Goal: Information Seeking & Learning: Learn about a topic

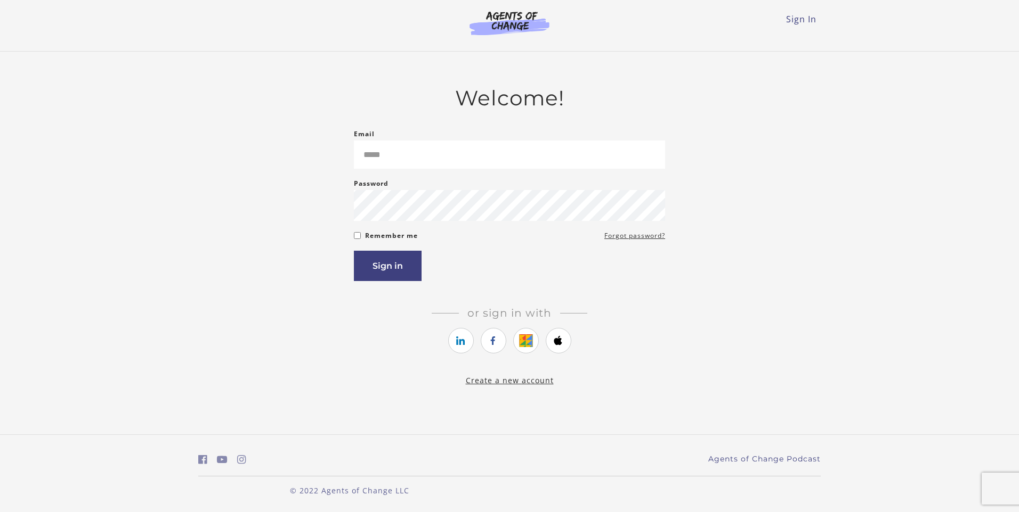
click at [413, 159] on input "Email" at bounding box center [509, 155] width 311 height 28
type input "**********"
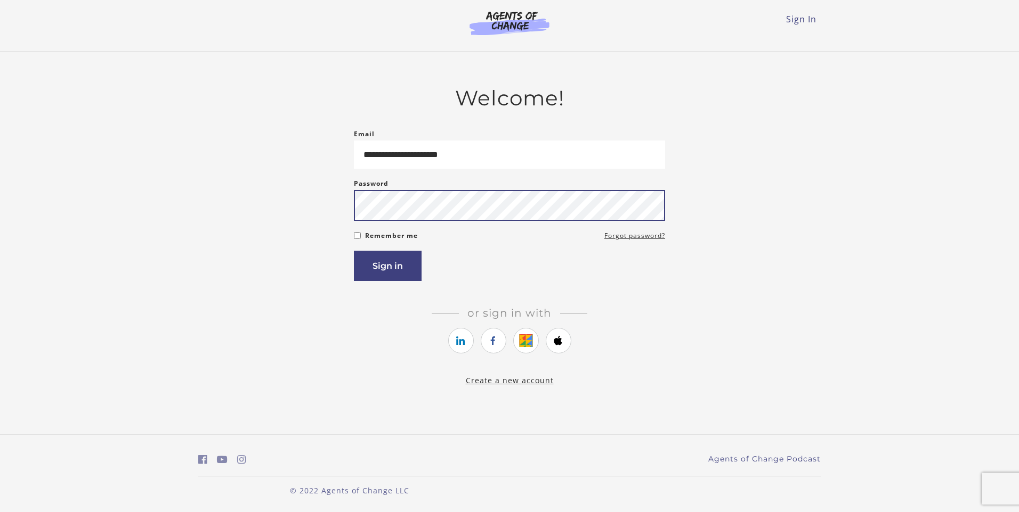
click at [354, 251] on button "Sign in" at bounding box center [388, 266] width 68 height 30
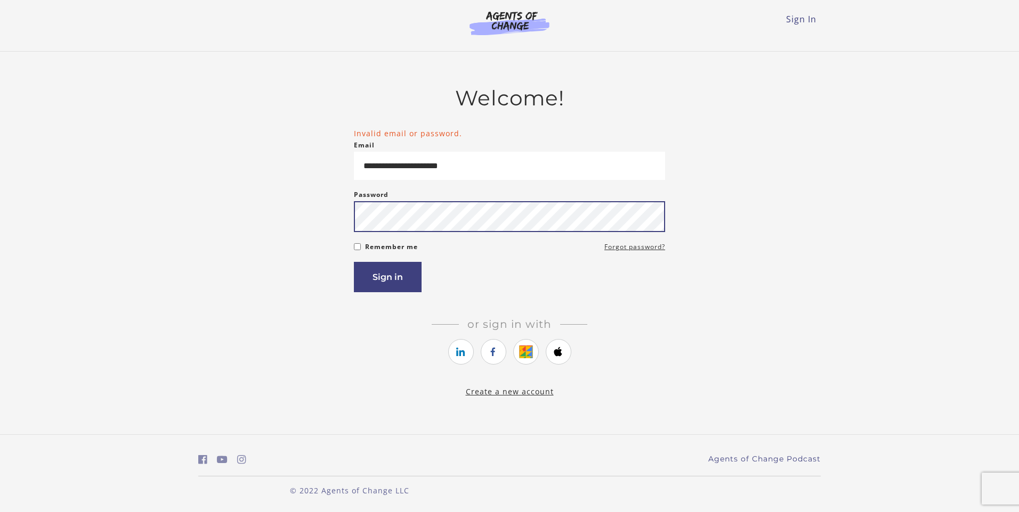
click at [354, 262] on button "Sign in" at bounding box center [388, 277] width 68 height 30
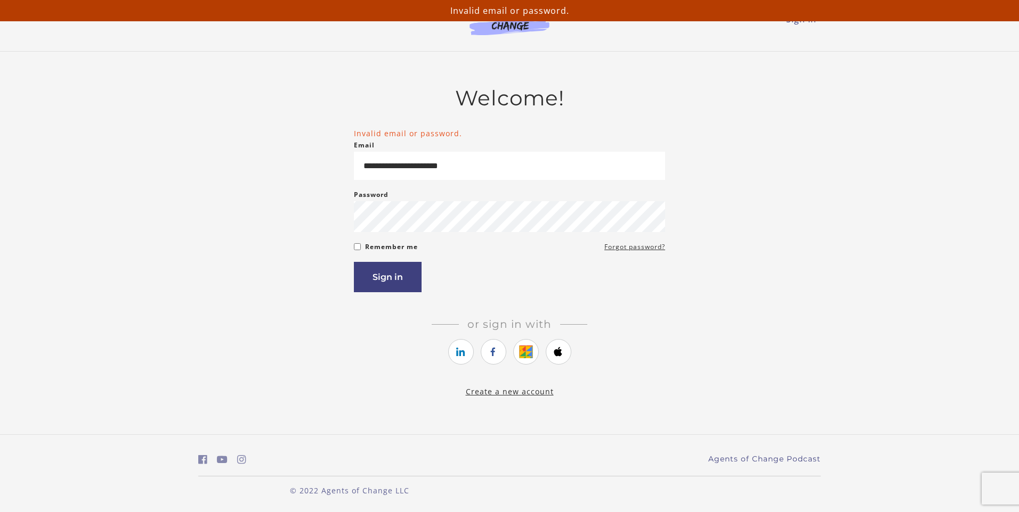
click at [576, 272] on div "Sign in" at bounding box center [509, 277] width 311 height 30
click at [662, 250] on link "Forgot password?" at bounding box center [634, 247] width 61 height 13
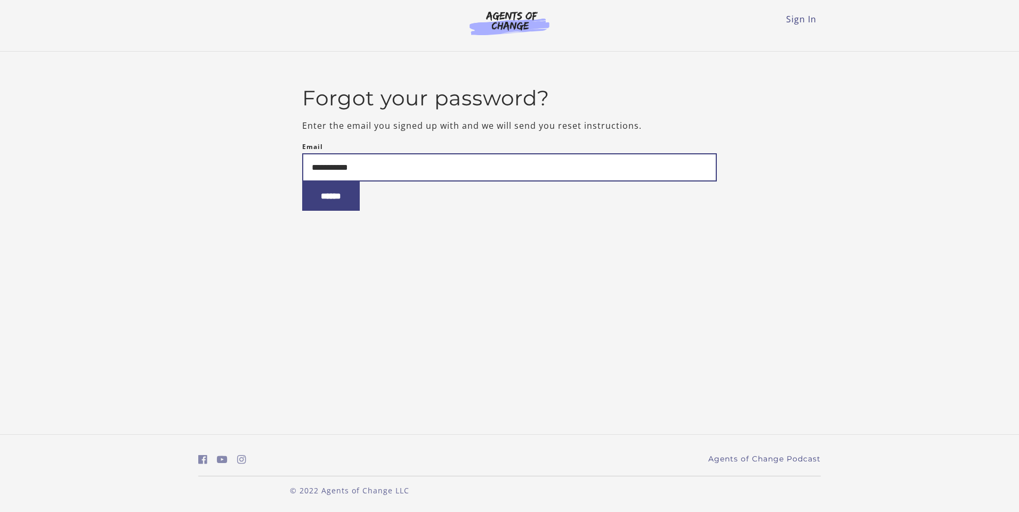
click at [430, 168] on input "**********" at bounding box center [509, 167] width 415 height 28
type input "**********"
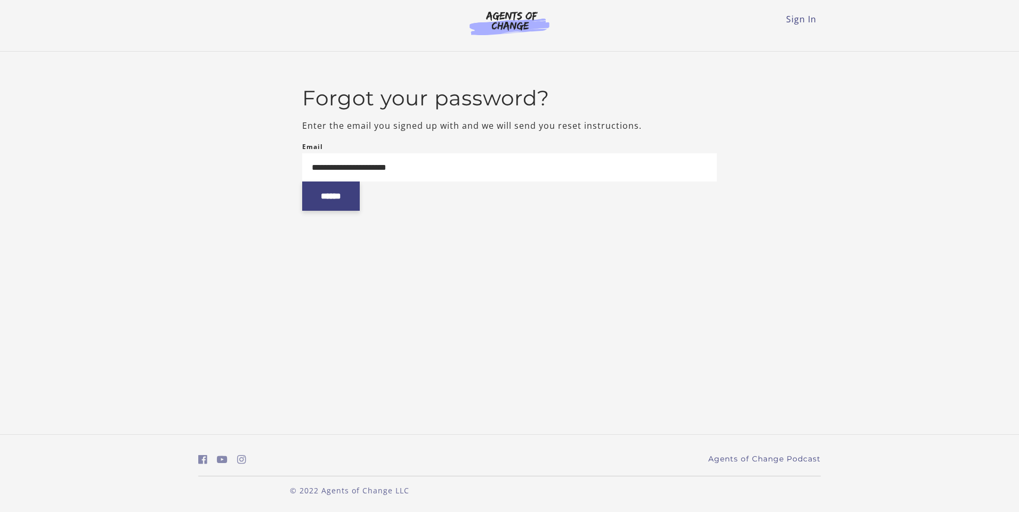
click at [360, 198] on input "******" at bounding box center [331, 196] width 58 height 29
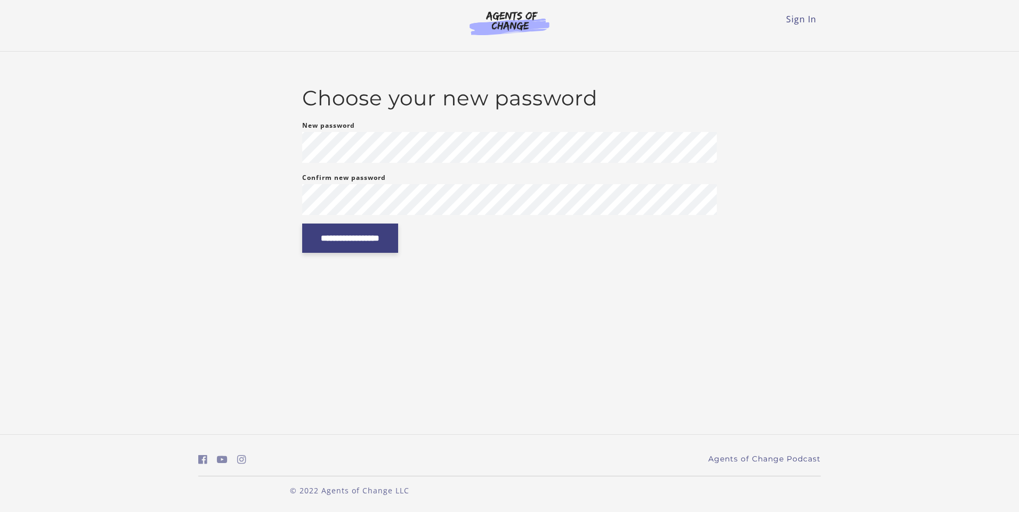
click at [398, 232] on input "**********" at bounding box center [350, 238] width 96 height 29
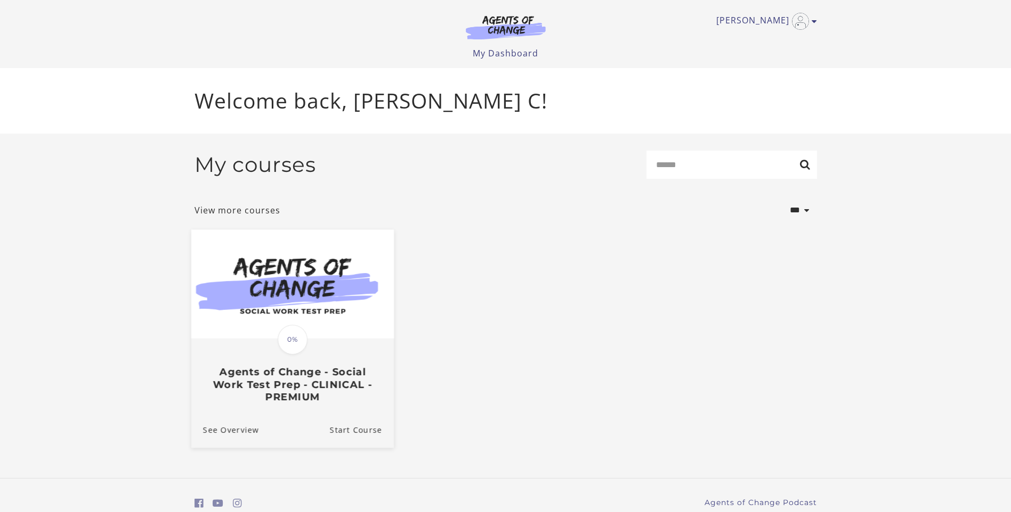
click at [365, 376] on h3 "Agents of Change - Social Work Test Prep - CLINICAL - PREMIUM" at bounding box center [291, 384] width 179 height 37
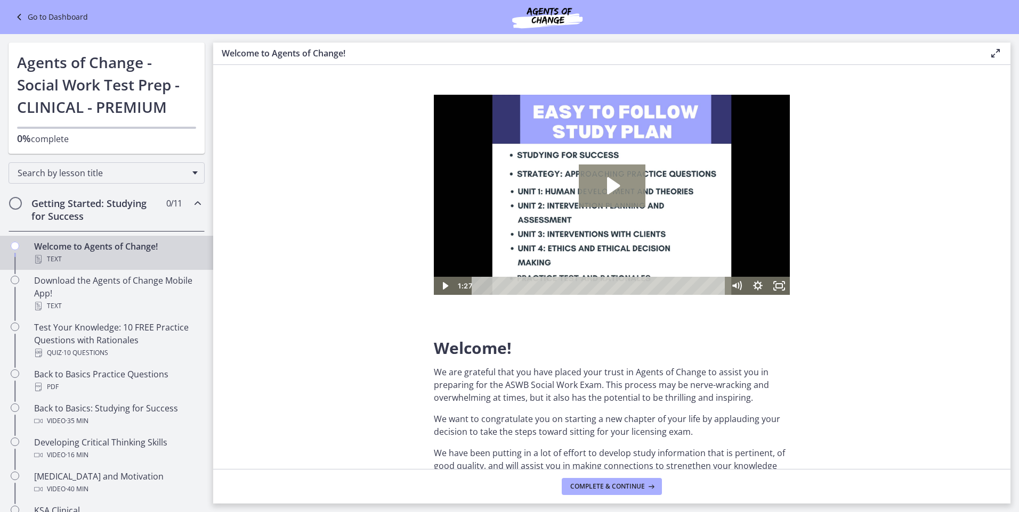
click at [621, 190] on icon "Play Video: c1o6hcmjueu5qasqsu00.mp4" at bounding box center [612, 186] width 67 height 43
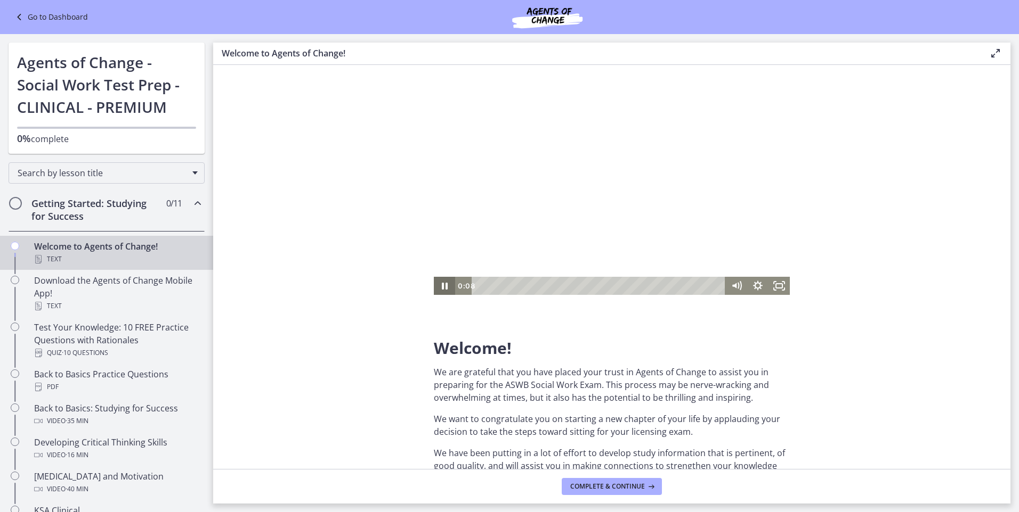
click at [438, 288] on icon "Pause" at bounding box center [444, 286] width 21 height 18
click at [445, 283] on icon "Play Video" at bounding box center [444, 286] width 21 height 18
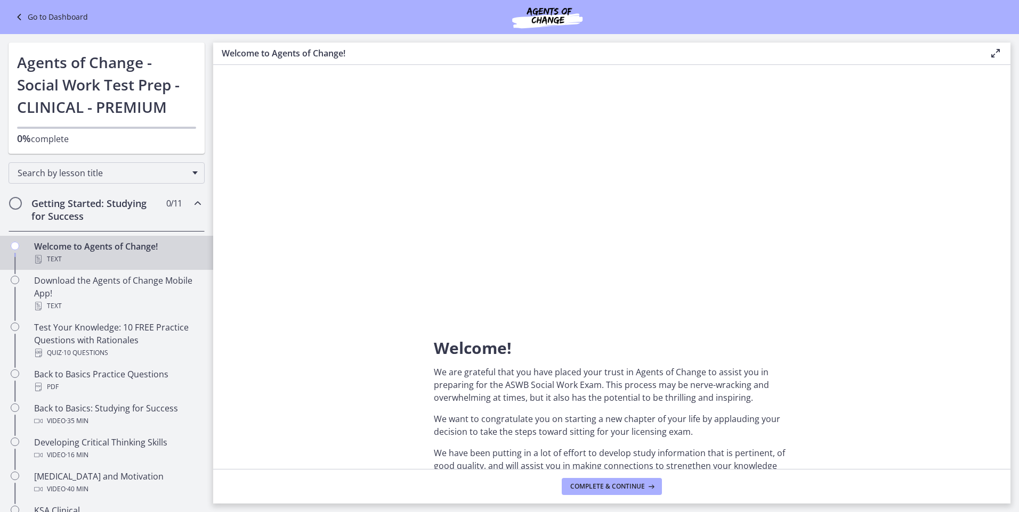
click at [856, 362] on section "Welcome! We are grateful that you have placed your trust in Agents of Change to…" at bounding box center [611, 267] width 797 height 404
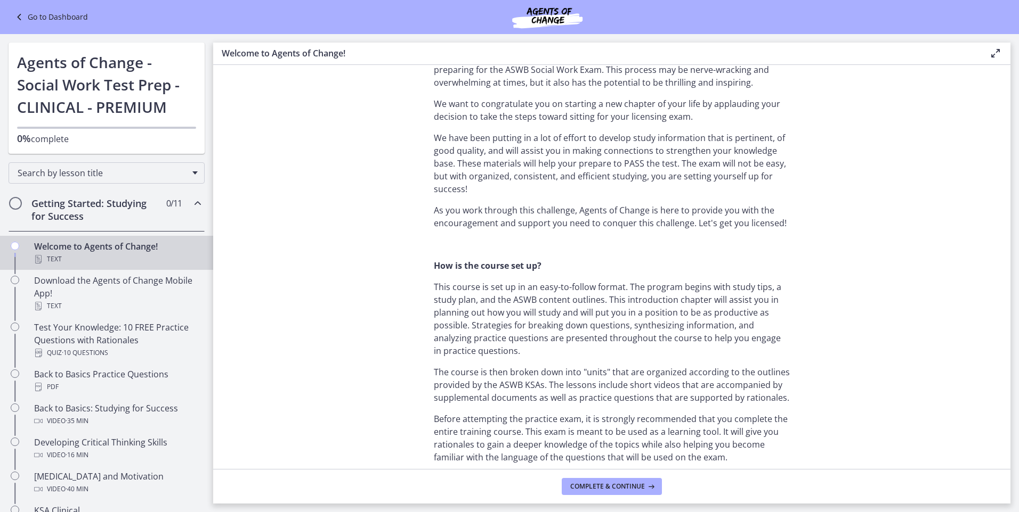
scroll to position [320, 0]
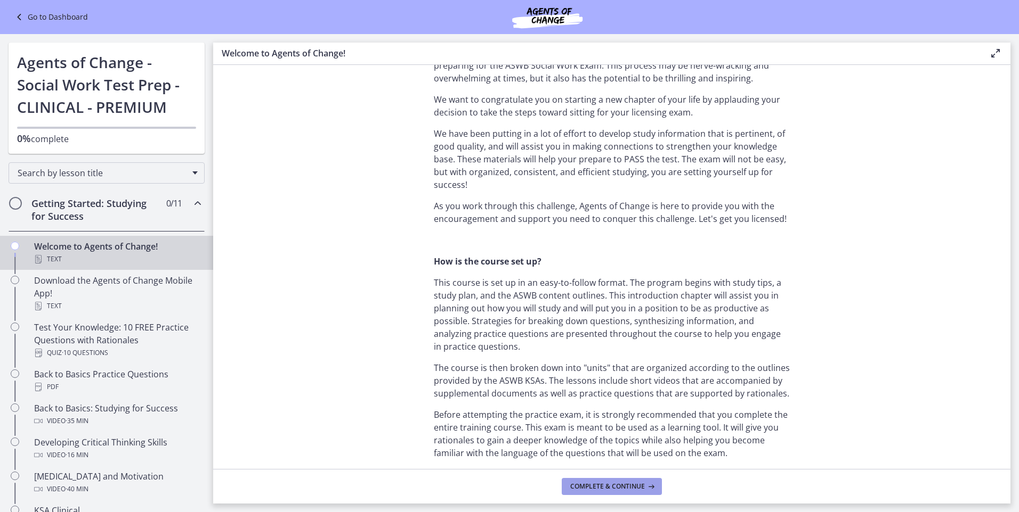
click at [624, 490] on span "Complete & continue" at bounding box center [607, 487] width 75 height 9
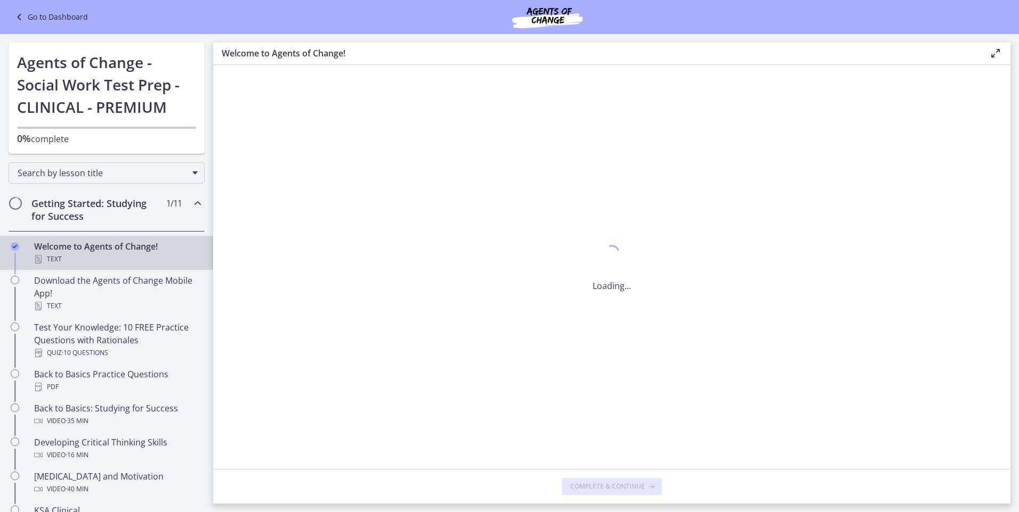
scroll to position [0, 0]
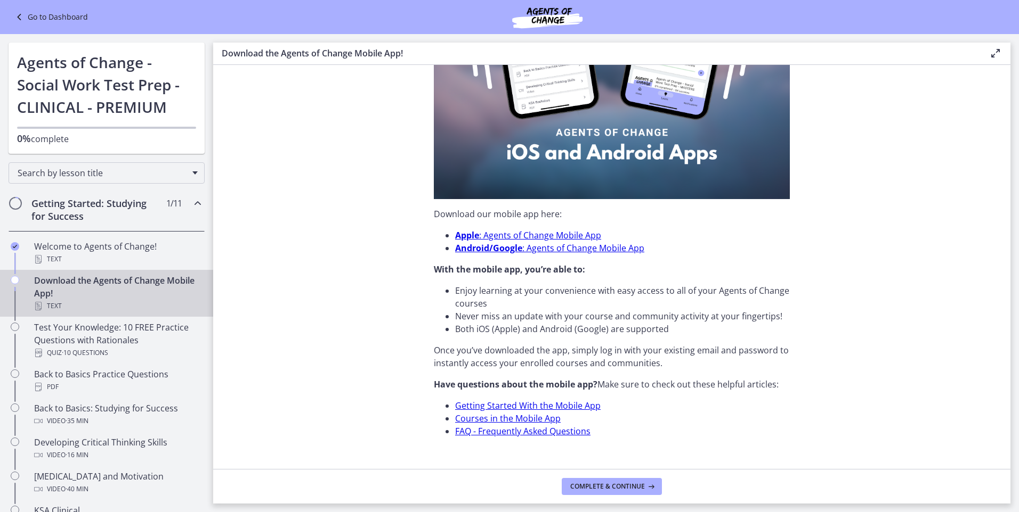
scroll to position [248, 0]
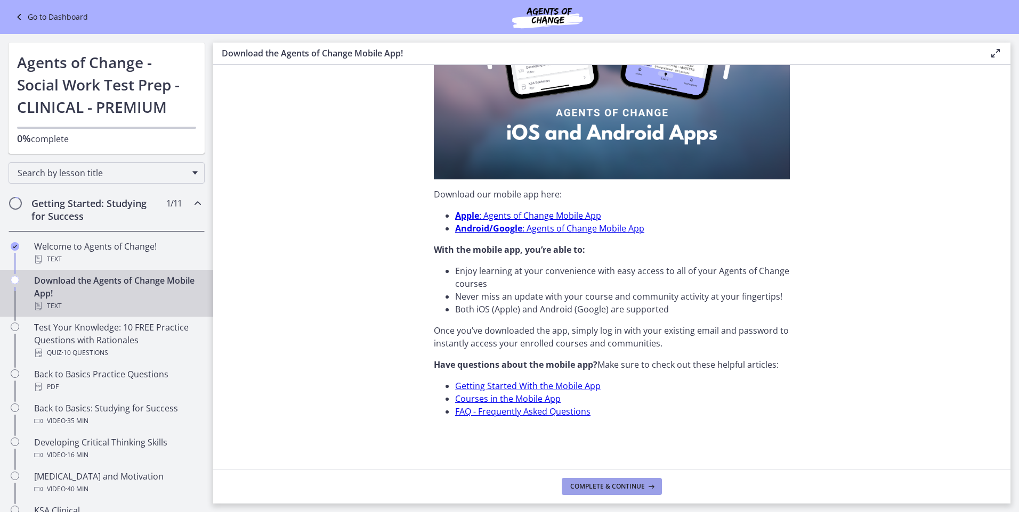
click at [621, 480] on button "Complete & continue" at bounding box center [611, 486] width 100 height 17
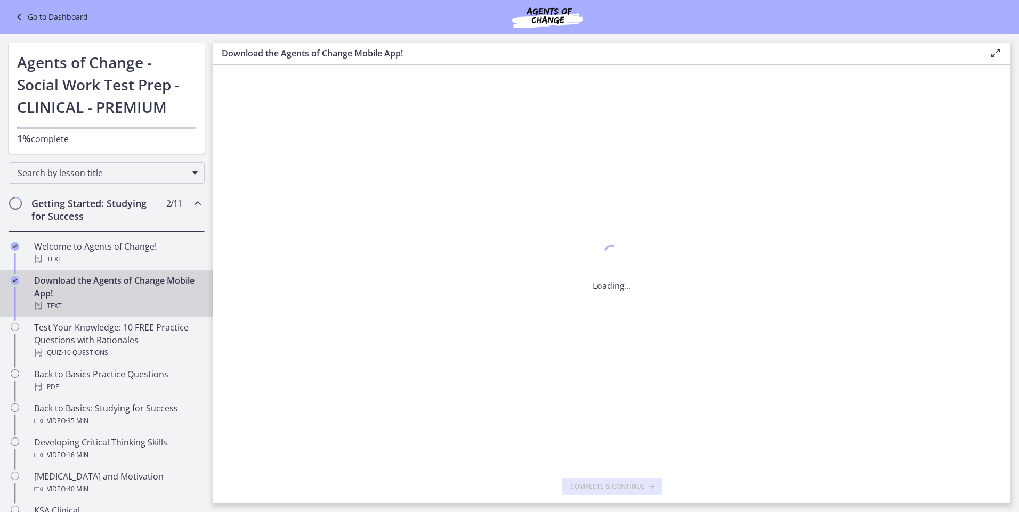
scroll to position [0, 0]
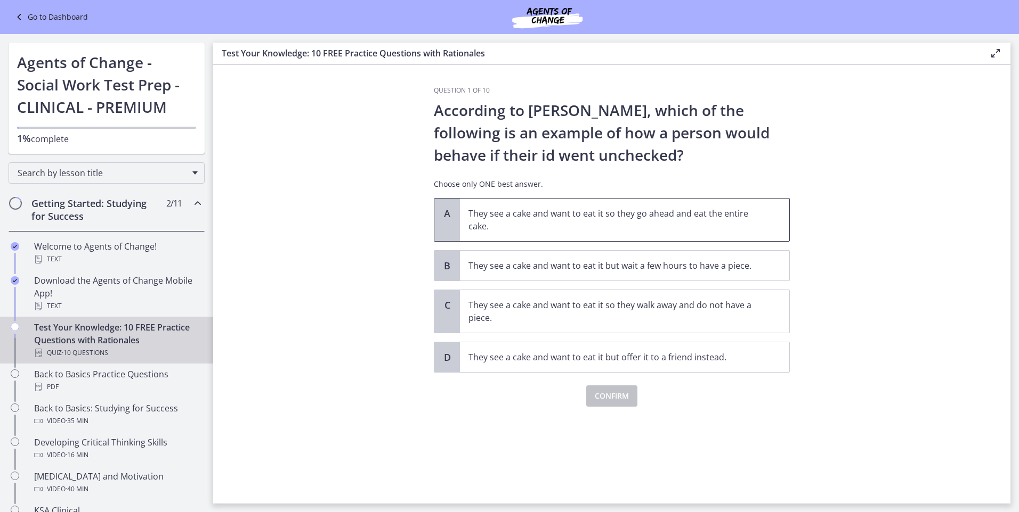
click at [649, 223] on p "They see a cake and want to eat it so they go ahead and eat the entire cake." at bounding box center [613, 220] width 291 height 26
click at [610, 396] on span "Confirm" at bounding box center [611, 396] width 34 height 13
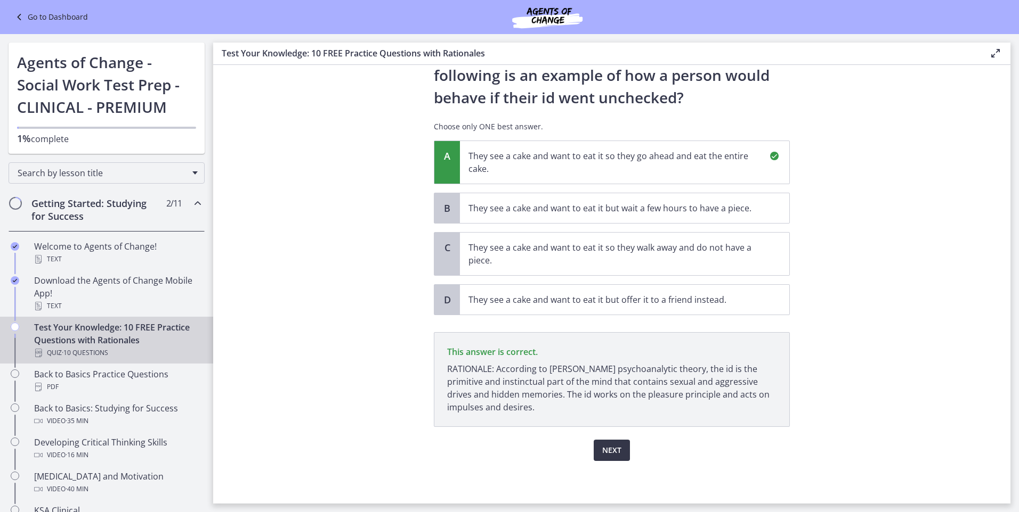
scroll to position [58, 0]
click at [612, 451] on span "Next" at bounding box center [611, 450] width 19 height 13
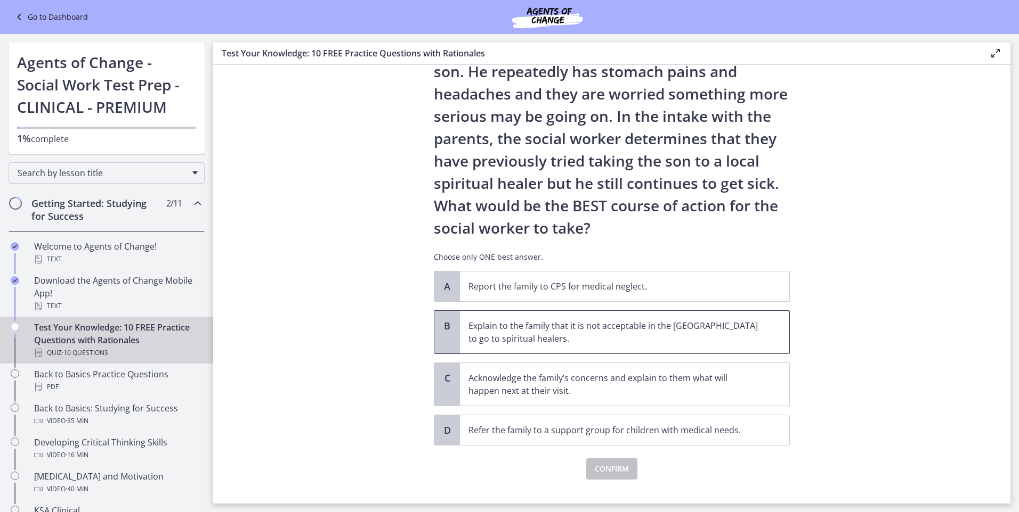
scroll to position [107, 0]
click at [739, 372] on p "Acknowledge the family’s concerns and explain to them what will happen next at …" at bounding box center [613, 384] width 291 height 26
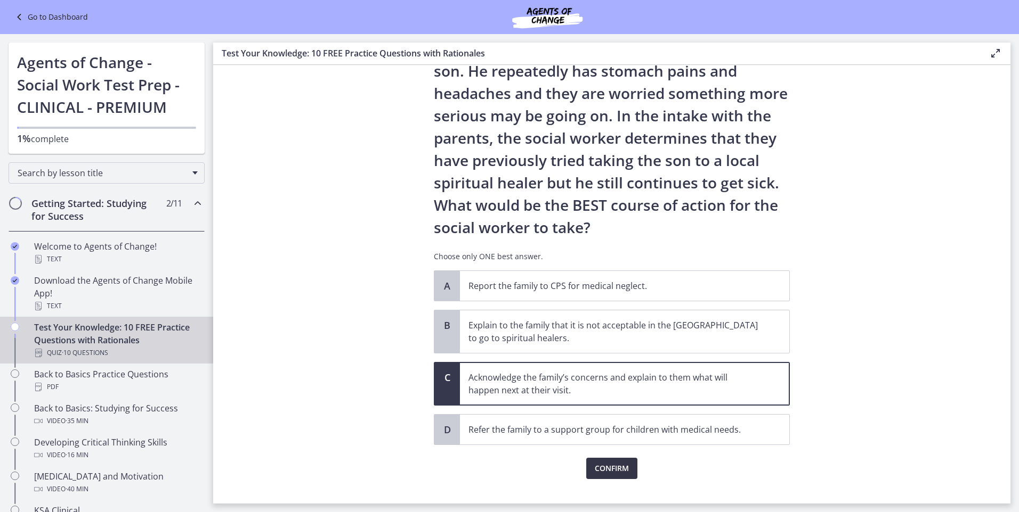
click at [612, 473] on span "Confirm" at bounding box center [611, 468] width 34 height 13
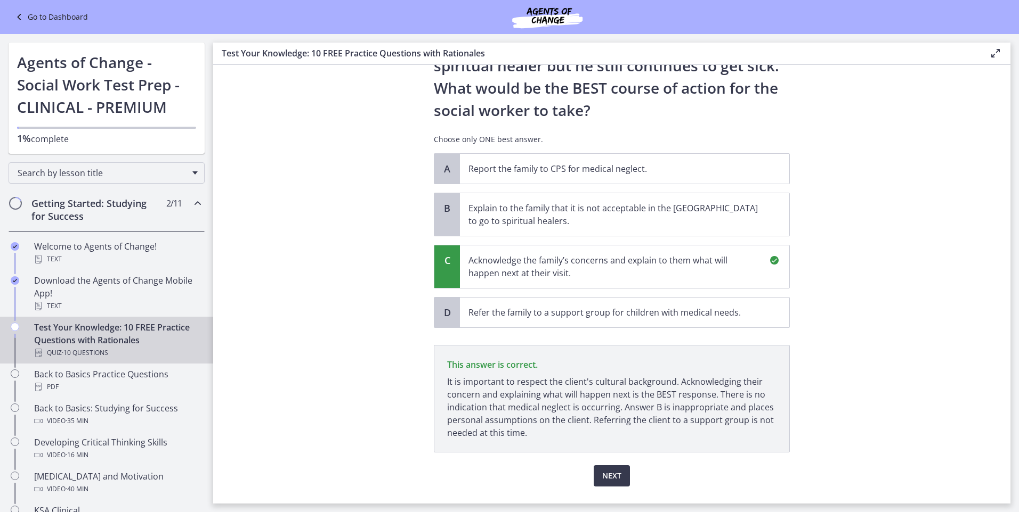
scroll to position [249, 0]
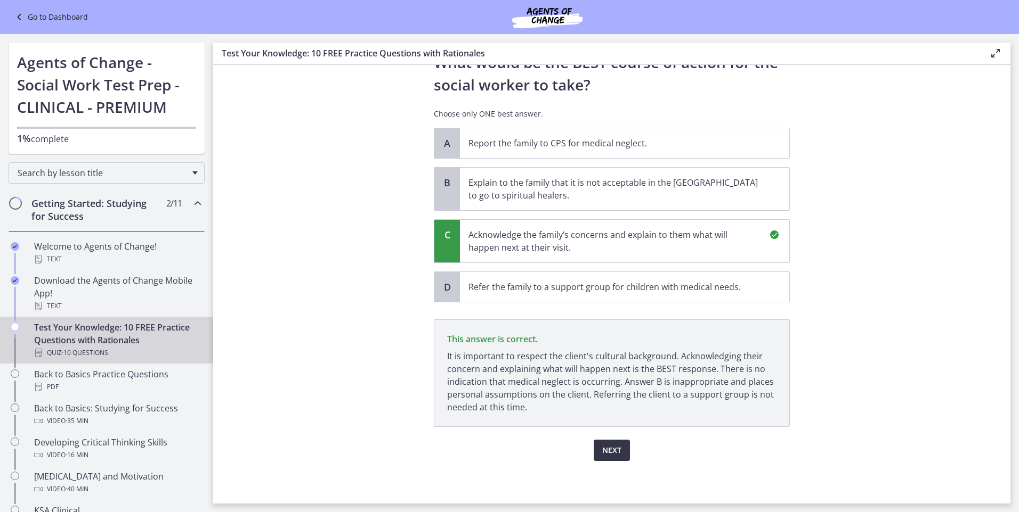
click at [623, 451] on button "Next" at bounding box center [611, 450] width 36 height 21
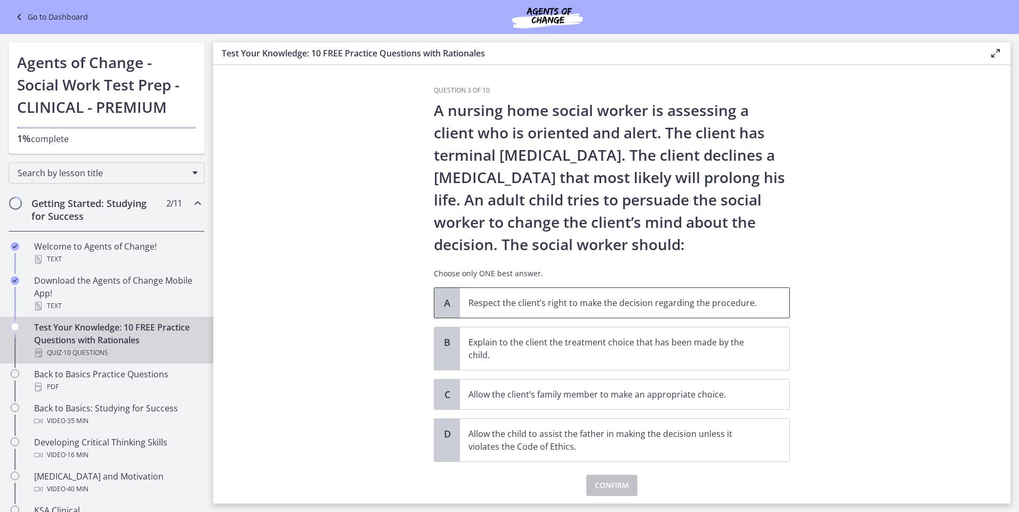
click at [540, 297] on p "Respect the client’s right to make the decision regarding the procedure." at bounding box center [613, 303] width 291 height 13
click at [615, 482] on span "Confirm" at bounding box center [611, 485] width 34 height 13
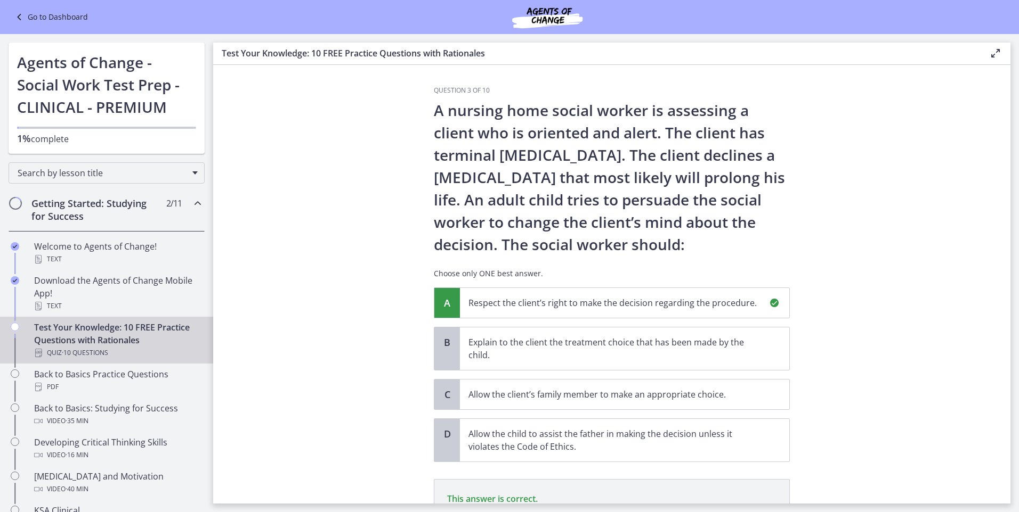
scroll to position [147, 0]
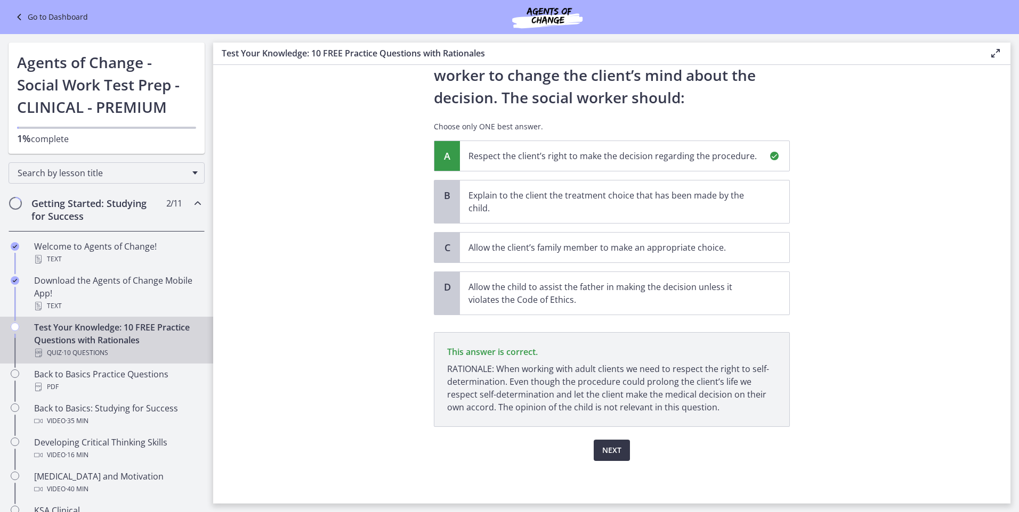
click at [614, 451] on span "Next" at bounding box center [611, 450] width 19 height 13
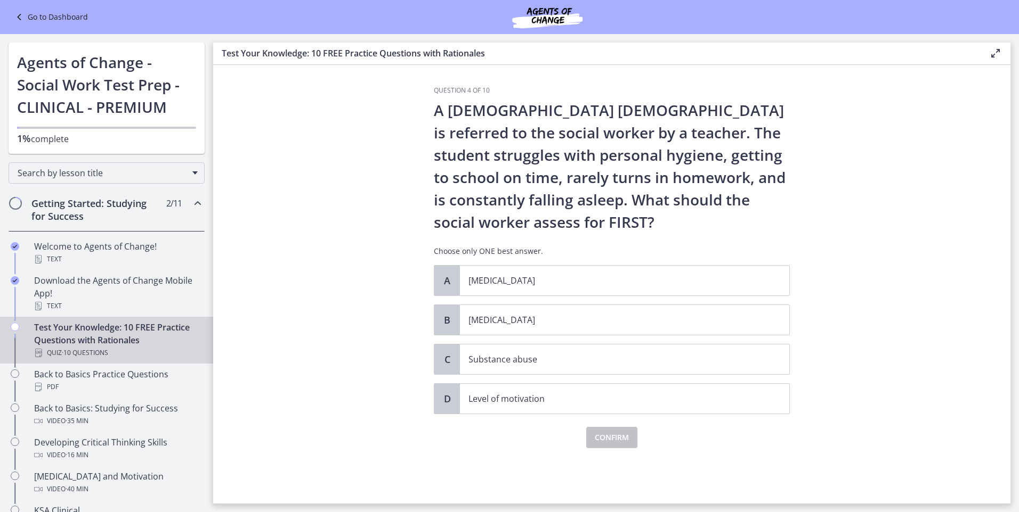
scroll to position [0, 0]
click at [604, 319] on p "[MEDICAL_DATA]" at bounding box center [613, 320] width 291 height 13
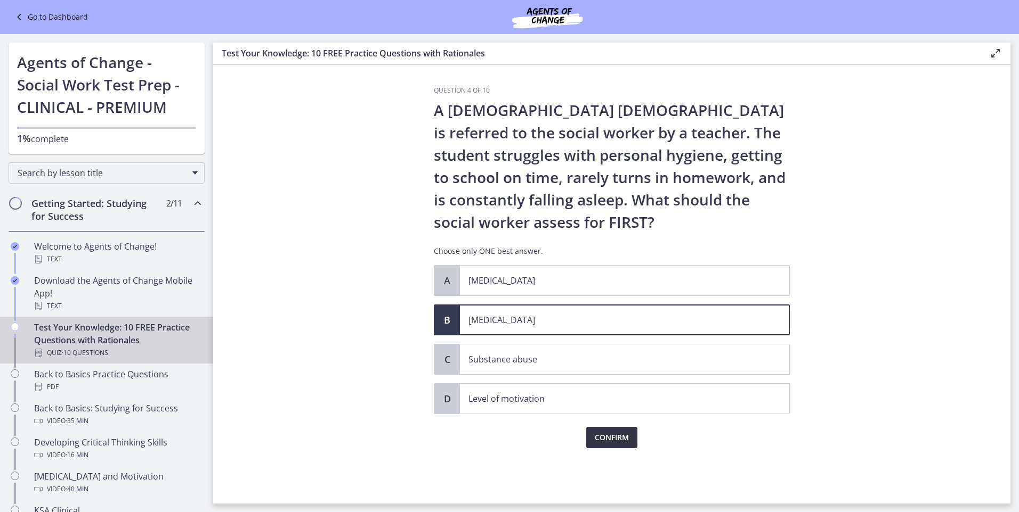
click at [622, 441] on span "Confirm" at bounding box center [611, 437] width 34 height 13
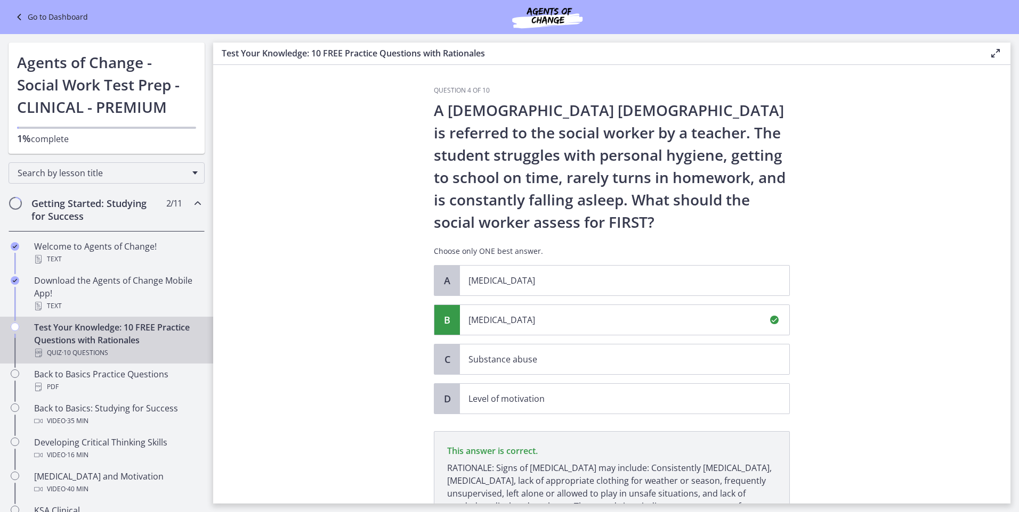
scroll to position [112, 0]
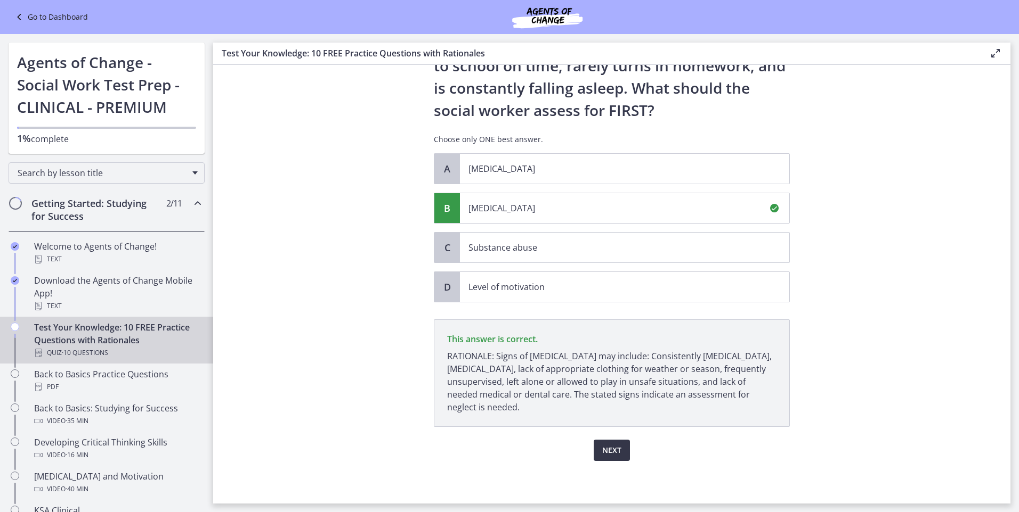
click at [620, 454] on button "Next" at bounding box center [611, 450] width 36 height 21
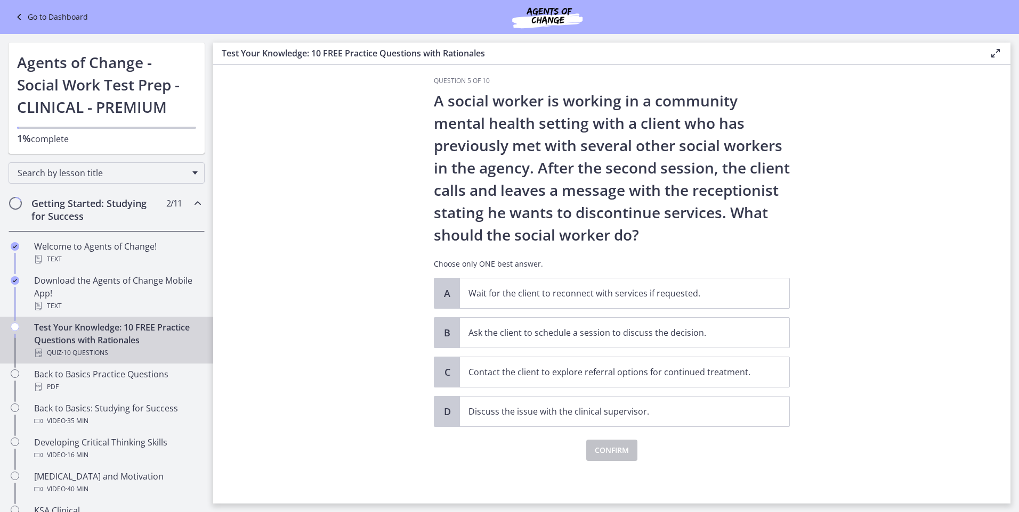
scroll to position [0, 0]
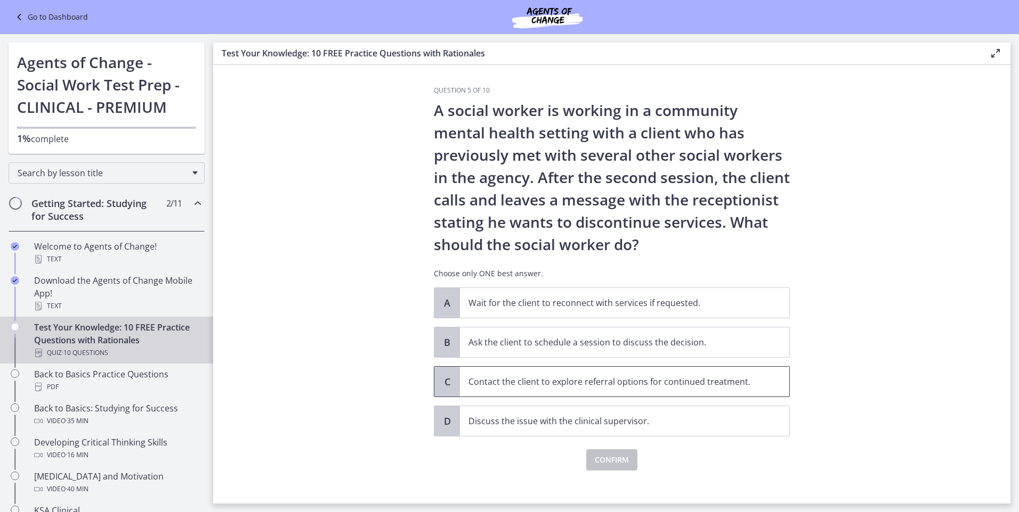
click at [515, 388] on p "Contact the client to explore referral options for continued treatment." at bounding box center [613, 382] width 291 height 13
click at [594, 459] on span "Confirm" at bounding box center [611, 460] width 34 height 13
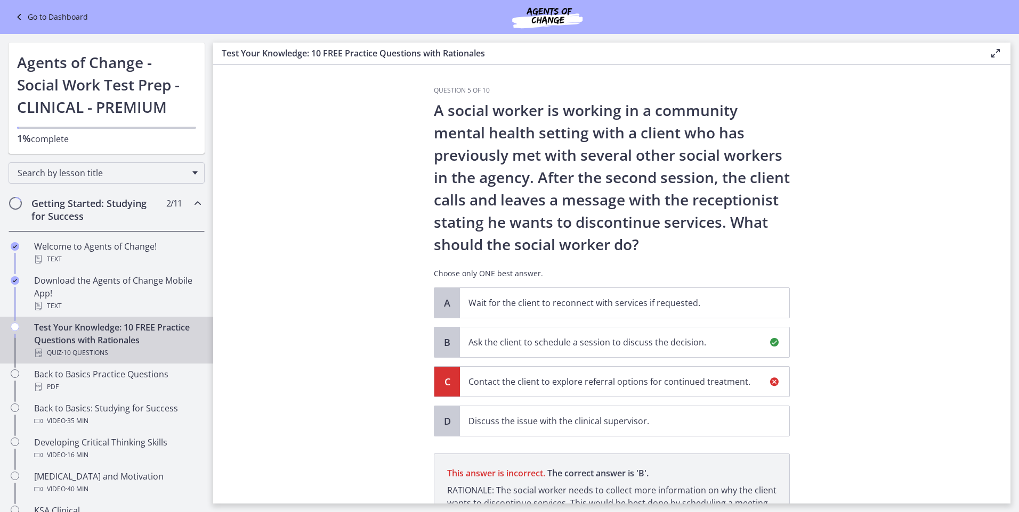
scroll to position [134, 0]
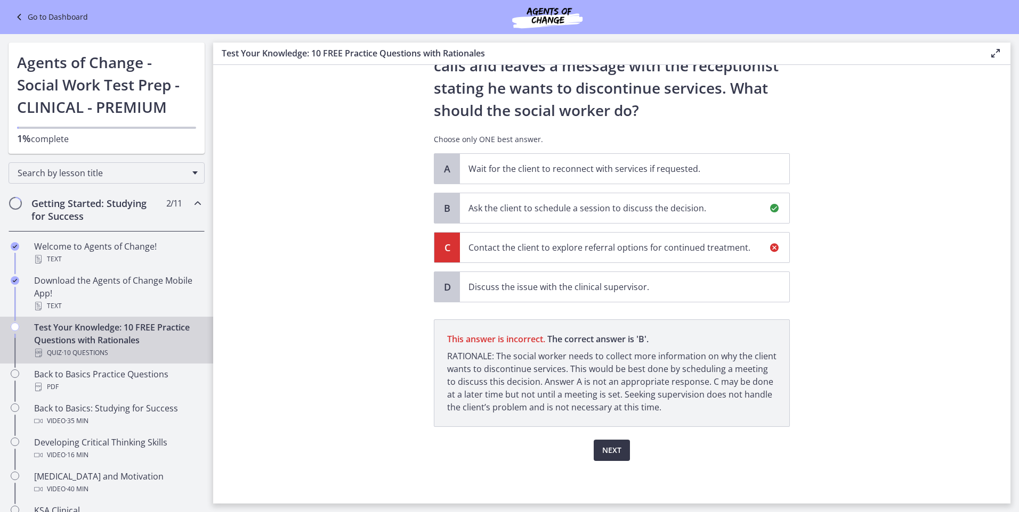
click at [597, 449] on button "Next" at bounding box center [611, 450] width 36 height 21
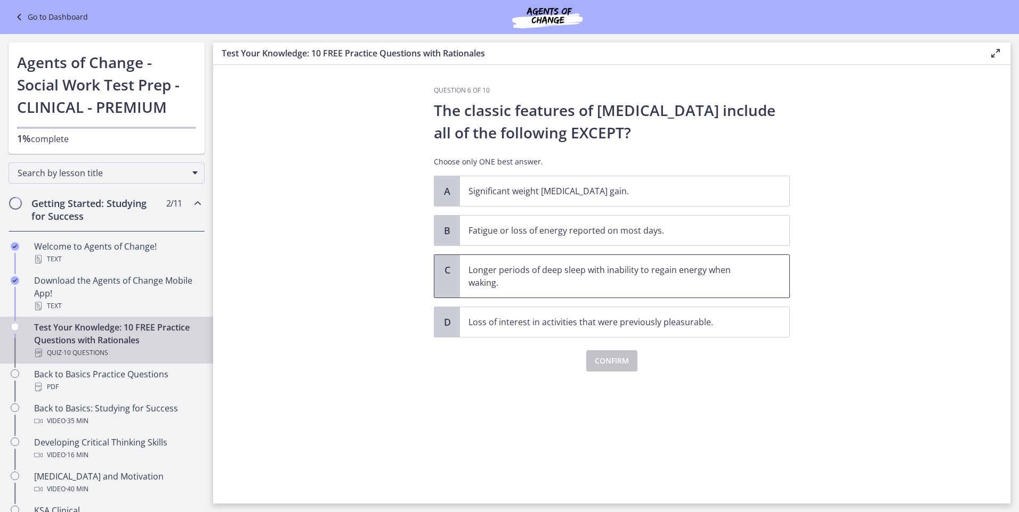
click at [515, 277] on p "Longer periods of deep sleep with inability to regain energy when waking." at bounding box center [613, 277] width 291 height 26
click at [622, 358] on span "Confirm" at bounding box center [611, 361] width 34 height 13
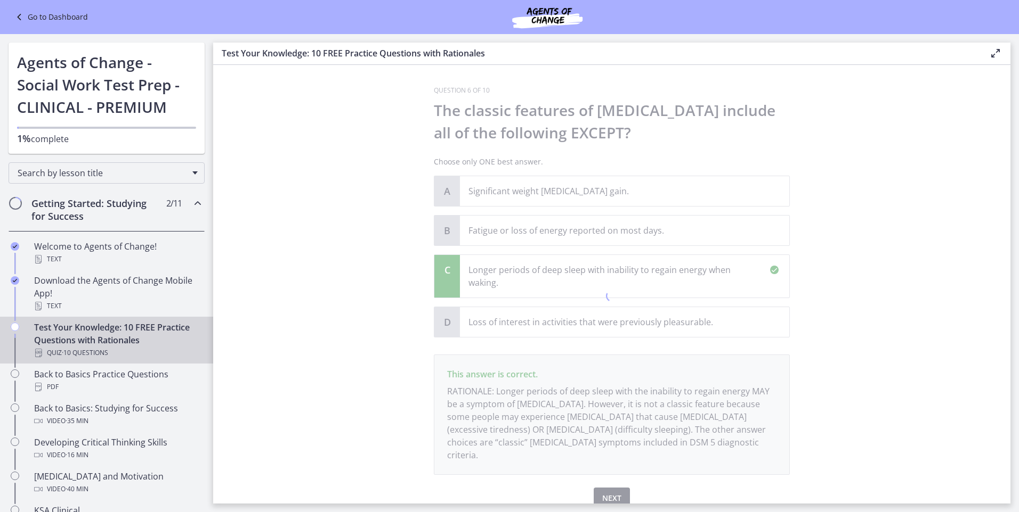
scroll to position [35, 0]
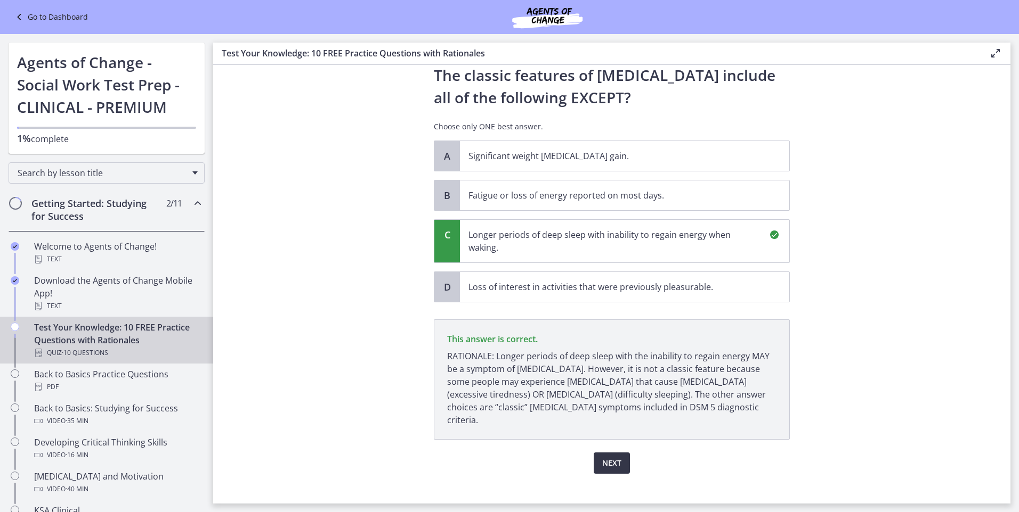
click at [602, 457] on span "Next" at bounding box center [611, 463] width 19 height 13
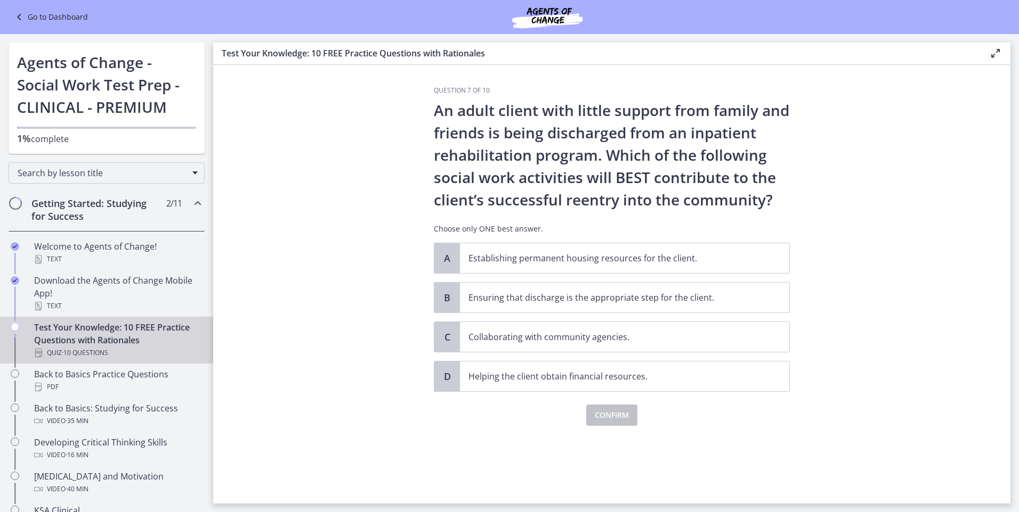
scroll to position [0, 0]
click at [599, 343] on p "Collaborating with community agencies." at bounding box center [613, 337] width 291 height 13
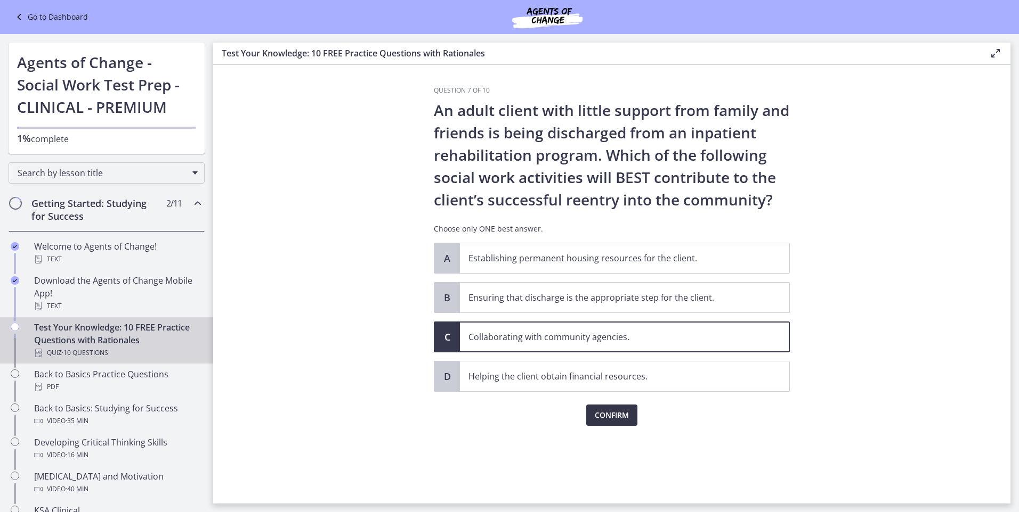
click at [614, 413] on span "Confirm" at bounding box center [611, 415] width 34 height 13
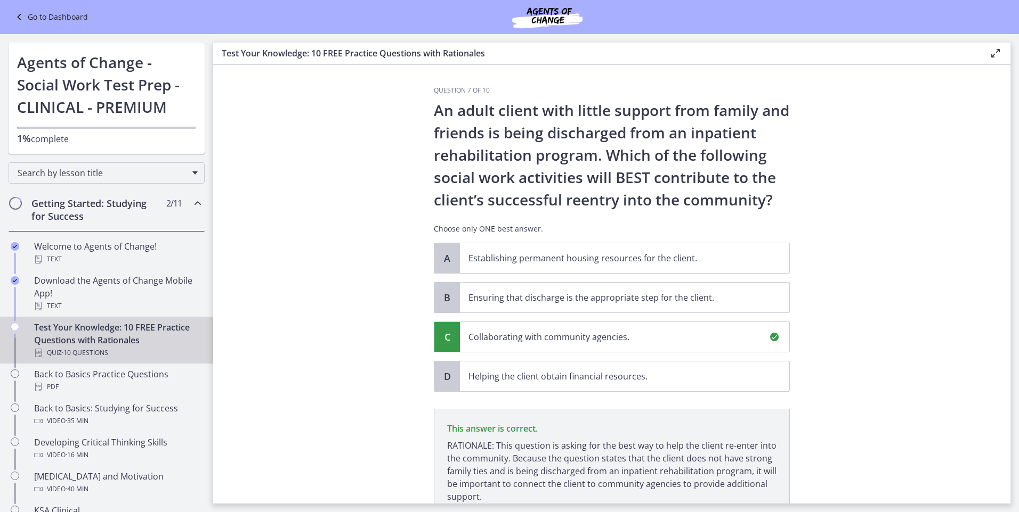
scroll to position [89, 0]
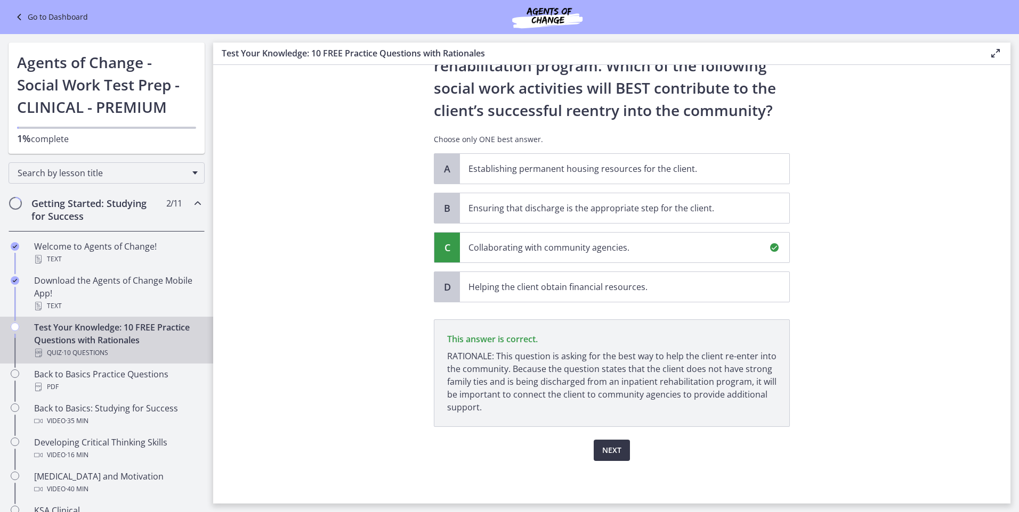
click at [615, 445] on span "Next" at bounding box center [611, 450] width 19 height 13
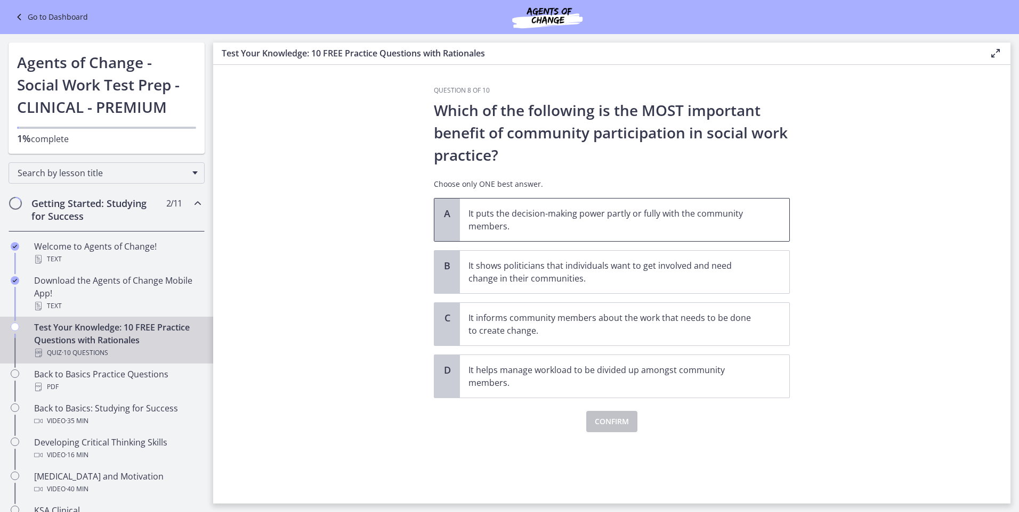
click at [599, 222] on p "It puts the decision-making power partly or fully with the community members." at bounding box center [613, 220] width 291 height 26
click at [631, 423] on button "Confirm" at bounding box center [611, 421] width 51 height 21
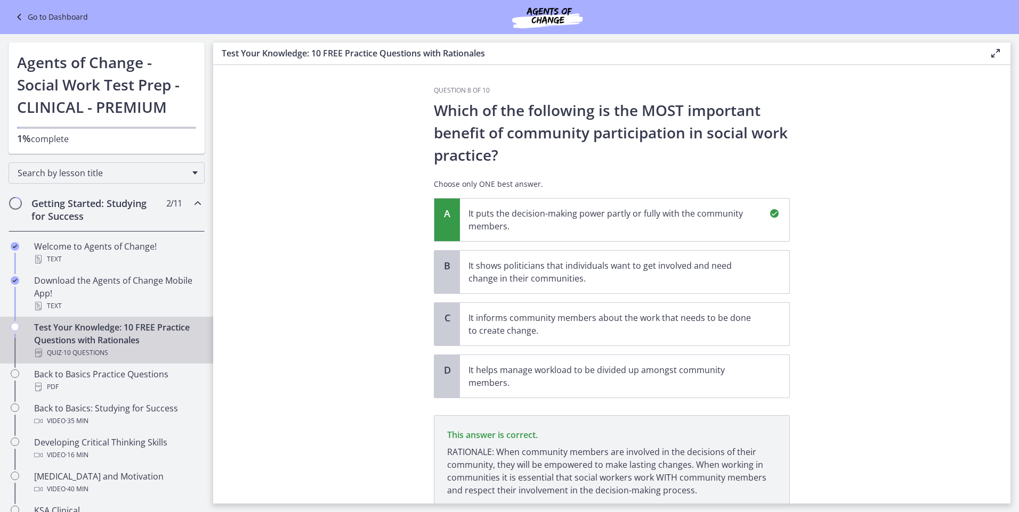
scroll to position [83, 0]
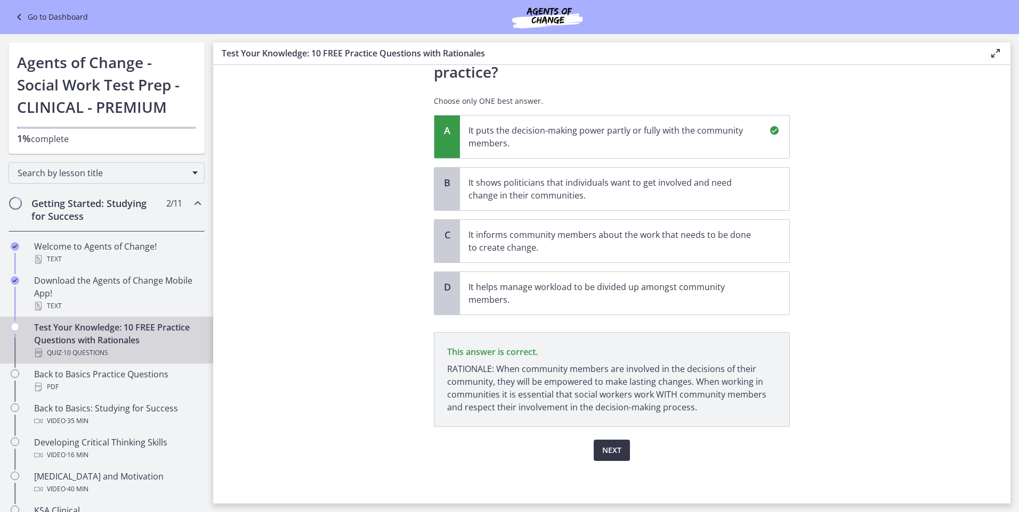
click at [612, 451] on span "Next" at bounding box center [611, 450] width 19 height 13
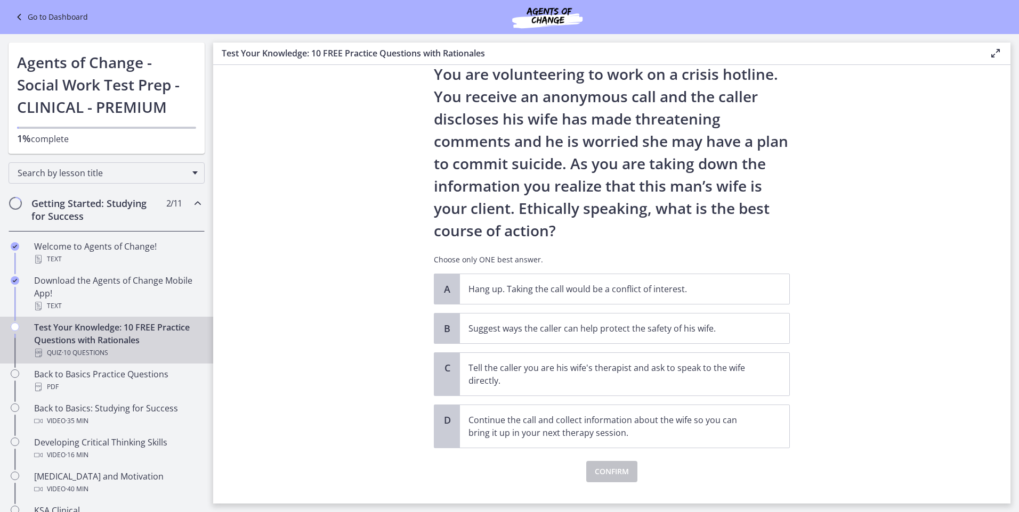
scroll to position [53, 0]
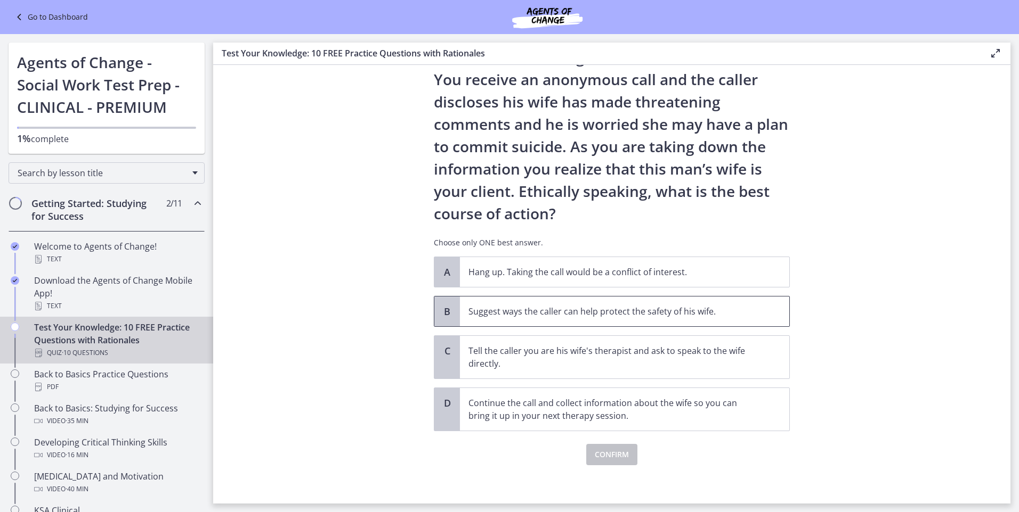
click at [633, 324] on span "Suggest ways the caller can help protect the safety of his wife." at bounding box center [624, 312] width 329 height 30
click at [623, 448] on button "Confirm" at bounding box center [611, 454] width 51 height 21
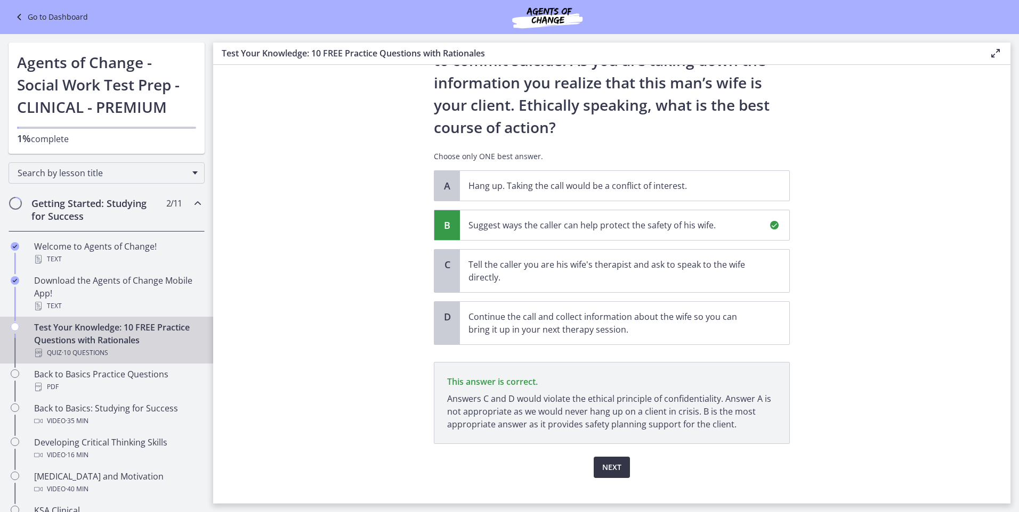
scroll to position [157, 0]
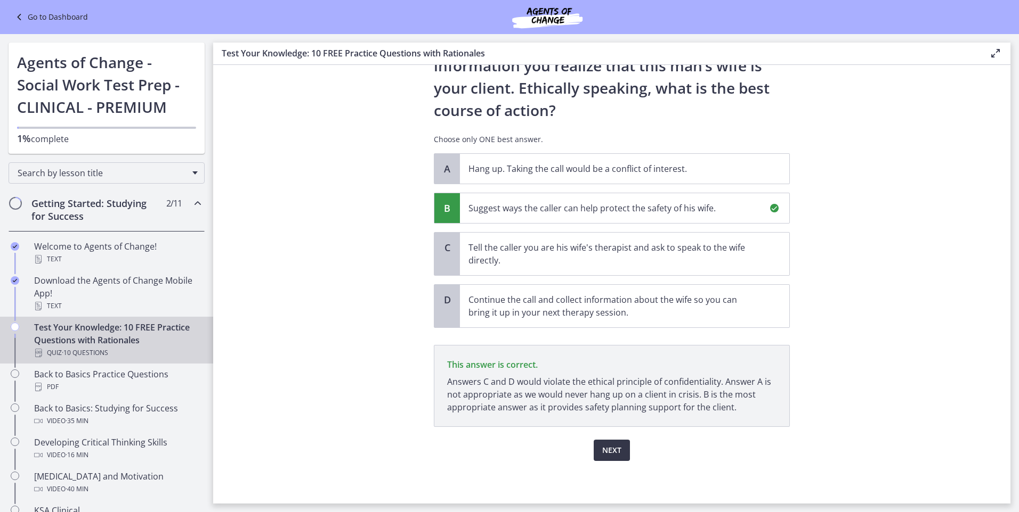
click at [602, 454] on span "Next" at bounding box center [611, 450] width 19 height 13
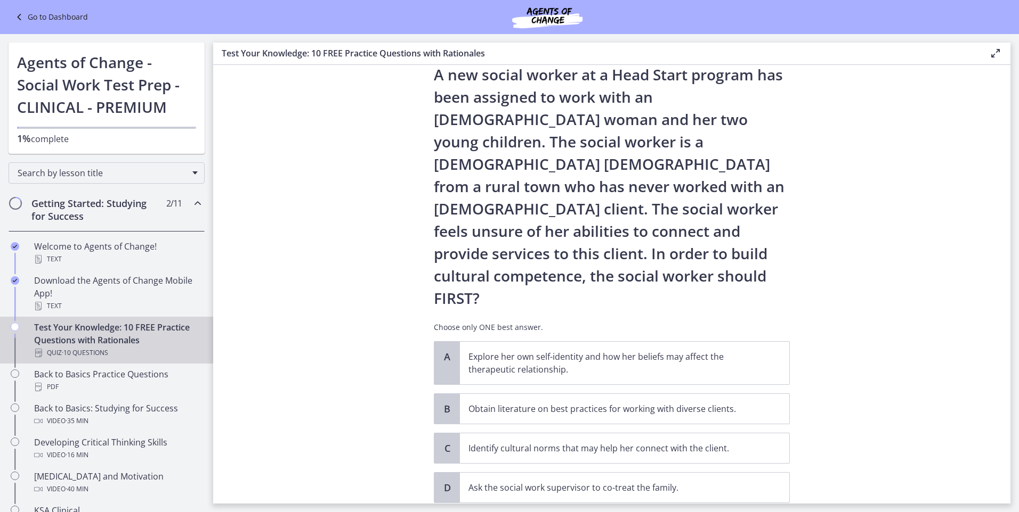
scroll to position [53, 0]
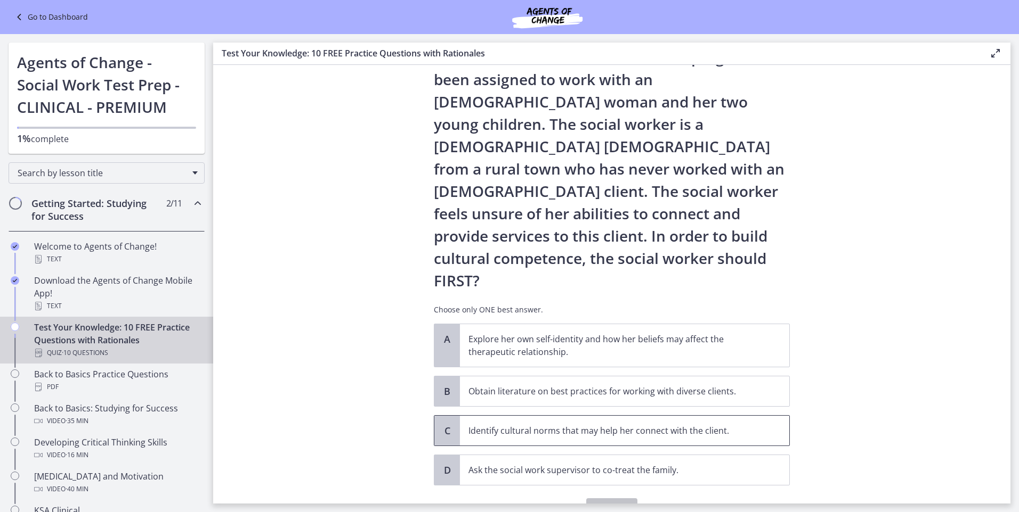
click at [699, 425] on p "Identify cultural norms that may help her connect with the client." at bounding box center [613, 431] width 291 height 13
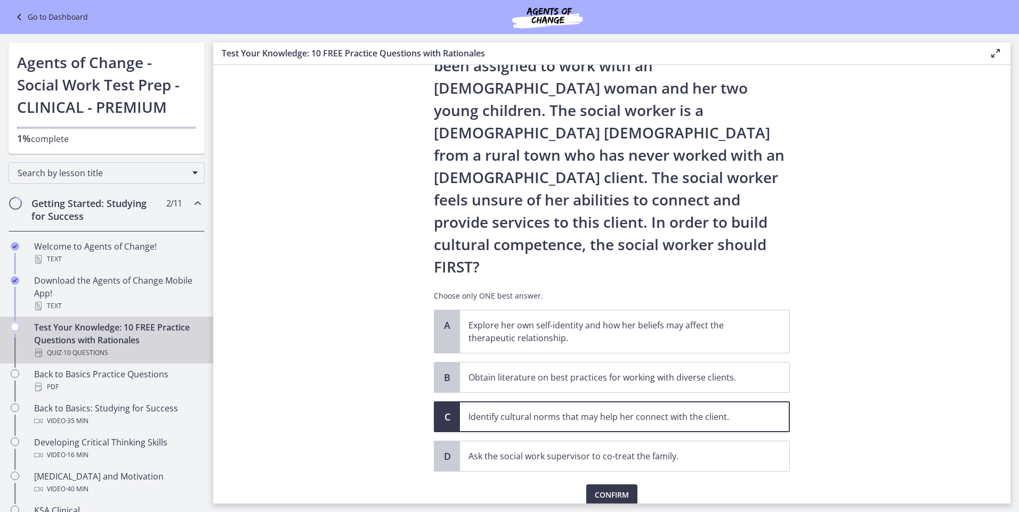
drag, startPoint x: 693, startPoint y: 398, endPoint x: 512, endPoint y: 430, distance: 182.9
click at [511, 472] on div "Confirm" at bounding box center [612, 489] width 356 height 34
click at [618, 489] on span "Confirm" at bounding box center [611, 495] width 34 height 13
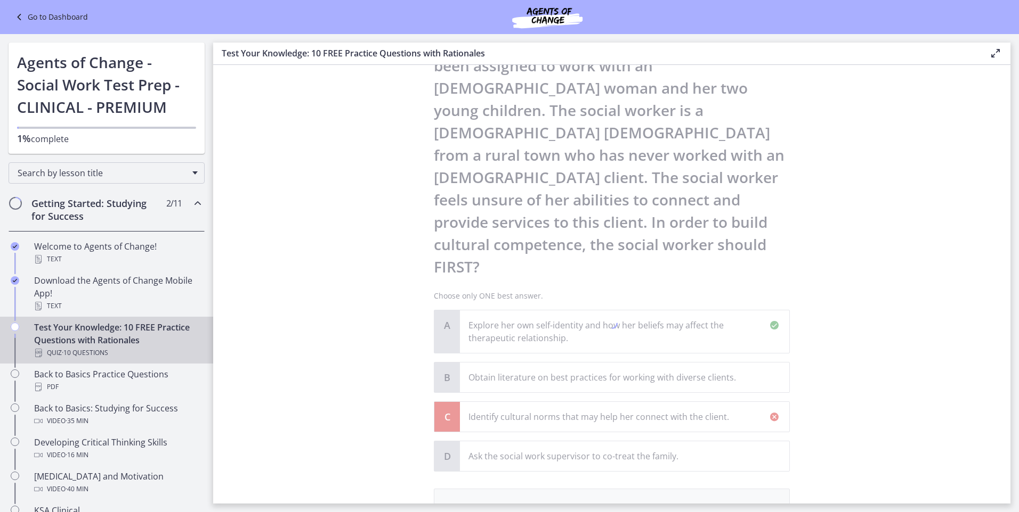
scroll to position [192, 0]
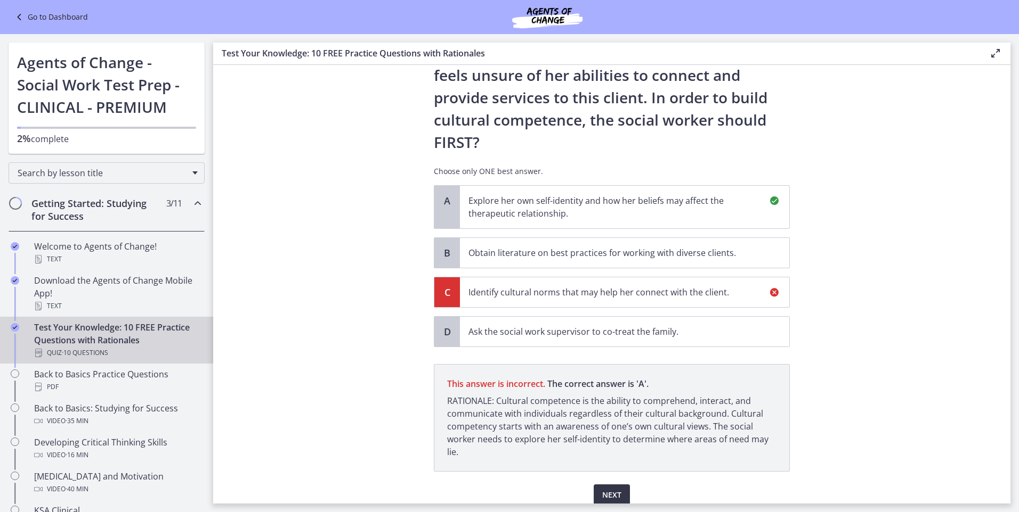
click at [618, 485] on button "Next" at bounding box center [611, 495] width 36 height 21
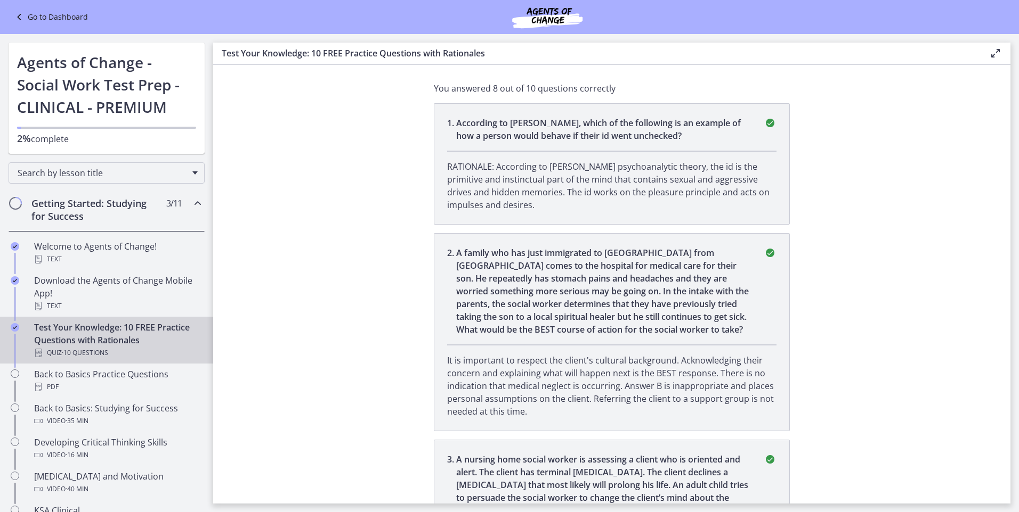
scroll to position [0, 0]
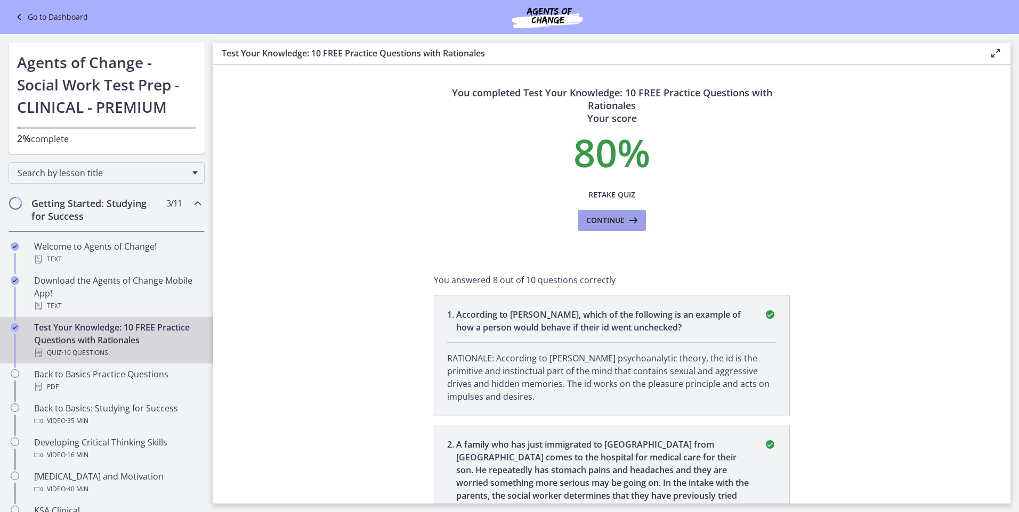
click at [609, 221] on span "Continue" at bounding box center [605, 220] width 38 height 13
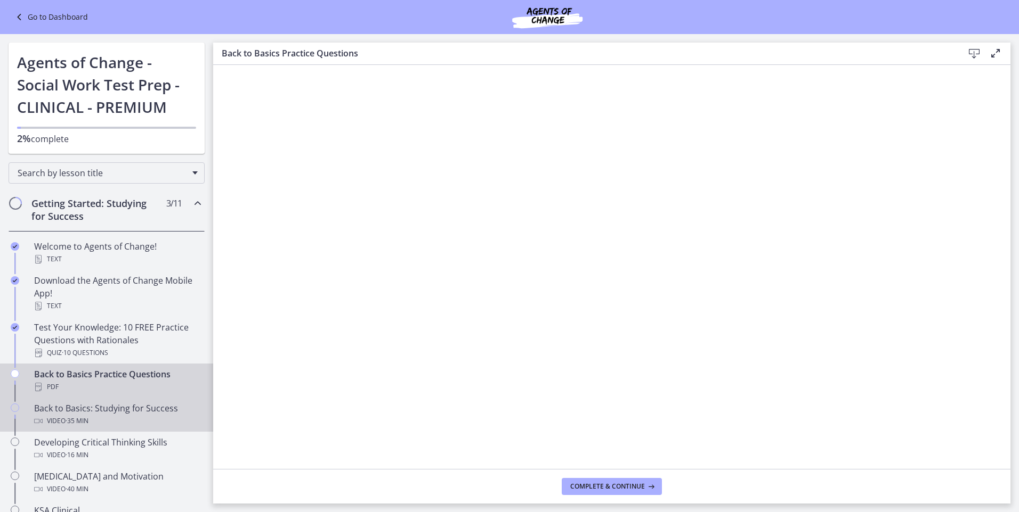
click at [129, 416] on div "Video · 35 min" at bounding box center [117, 421] width 166 height 13
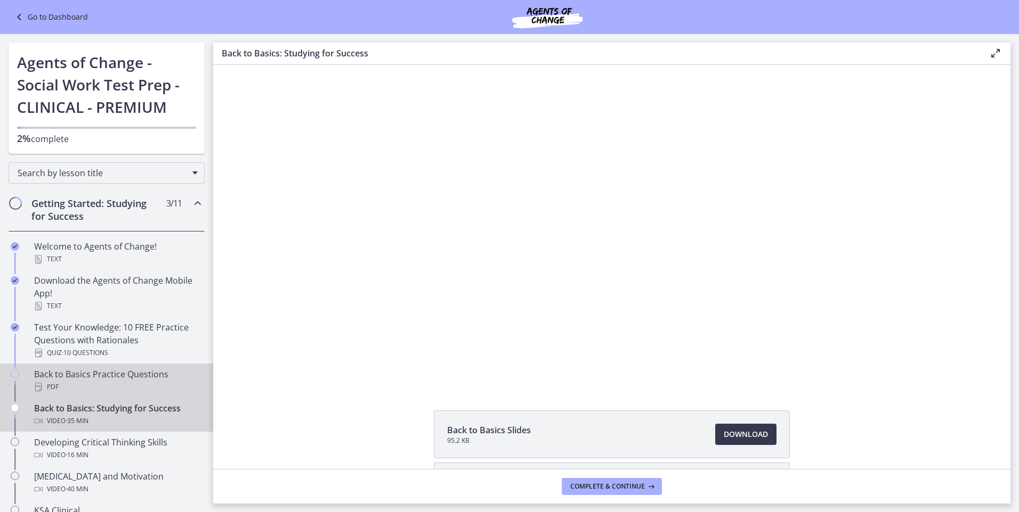
click at [131, 365] on link "Back to Basics Practice Questions PDF" at bounding box center [106, 381] width 213 height 34
